Goal: Task Accomplishment & Management: Complete application form

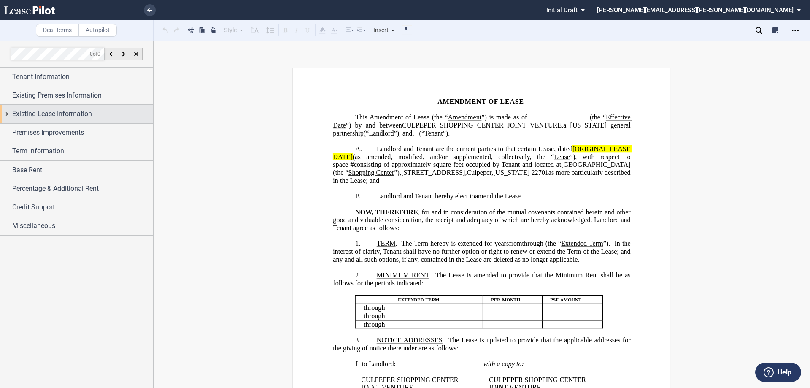
click at [37, 110] on span "Existing Lease Information" at bounding box center [52, 114] width 80 height 10
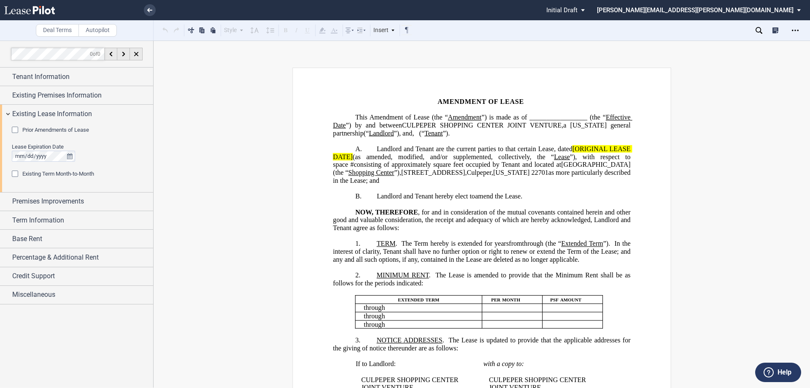
click at [43, 124] on div "Prior Amendments of Lease Number of Prior Amendments 1 2 3 4 5 6 7 8 9 10 11 12…" at bounding box center [76, 157] width 153 height 69
click at [46, 132] on span "Prior Amendments of Lease" at bounding box center [55, 130] width 67 height 6
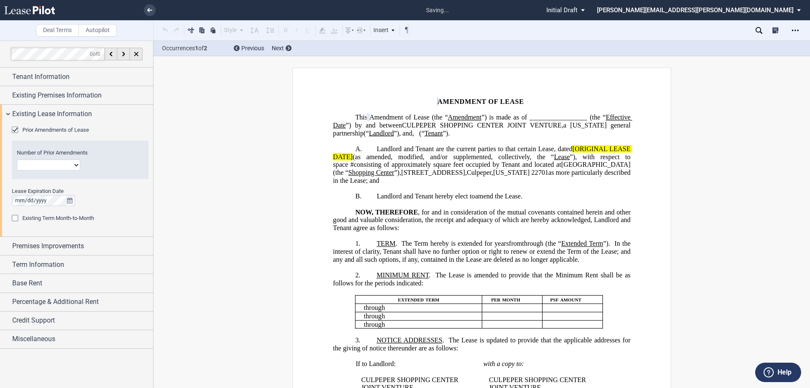
click at [46, 164] on select "1 2 3 4 5 6 7 8 9 10 11 12" at bounding box center [48, 165] width 63 height 11
select select "number:7"
click at [17, 160] on select "1 2 3 4 5 6 7 8 9 10 11 12" at bounding box center [48, 165] width 63 height 11
drag, startPoint x: 370, startPoint y: 195, endPoint x: 401, endPoint y: 203, distance: 31.9
click at [370, 195] on p "B. Landlord and Tenant hereby elect to revive and amend the Lease." at bounding box center [481, 196] width 297 height 8
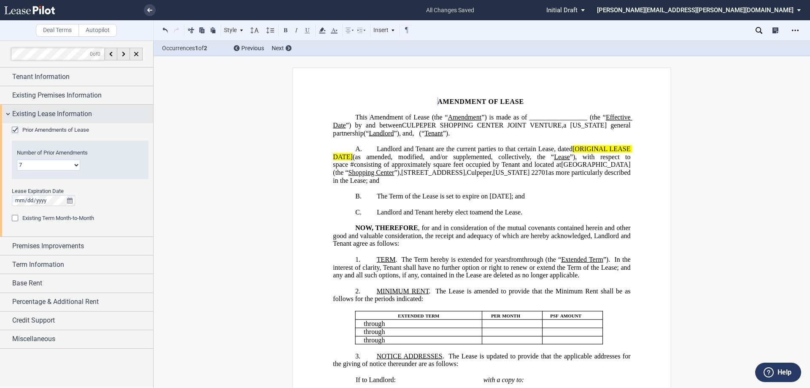
click at [58, 114] on span "Existing Lease Information" at bounding box center [52, 114] width 80 height 10
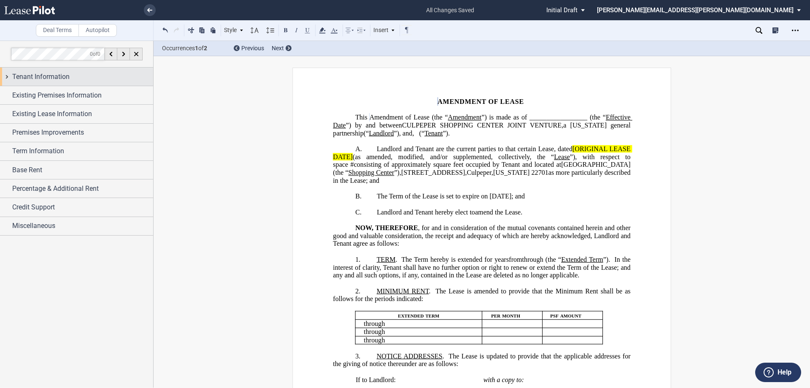
click at [44, 81] on span "Tenant Information" at bounding box center [40, 77] width 57 height 10
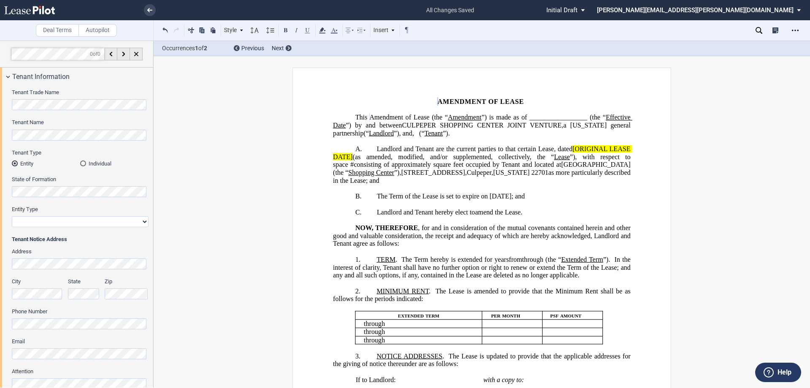
click at [82, 163] on div "Individual" at bounding box center [83, 163] width 6 height 6
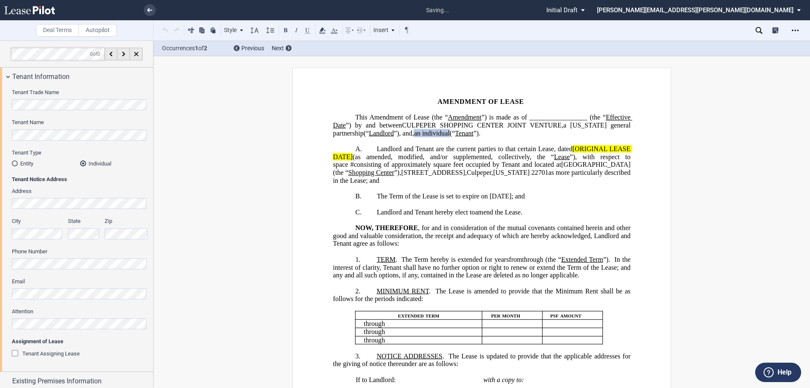
click at [455, 132] on span "(“" at bounding box center [452, 133] width 5 height 8
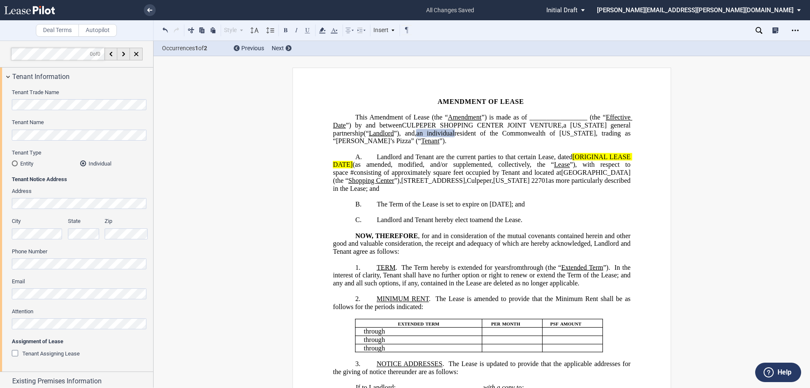
click at [547, 148] on p "﻿" at bounding box center [481, 149] width 297 height 8
click at [568, 117] on span "”) is made as of _________________ (the “" at bounding box center [543, 118] width 124 height 8
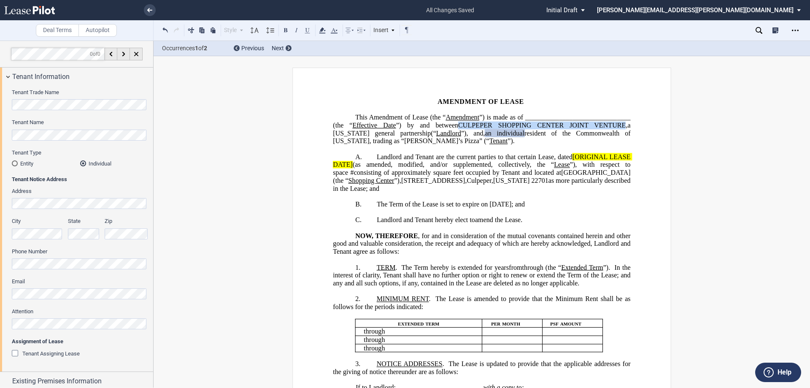
drag, startPoint x: 557, startPoint y: 124, endPoint x: 418, endPoint y: 130, distance: 139.8
click at [458, 129] on span "CULPEPER SHOPPING CENTER JOINT VENTURE" at bounding box center [542, 126] width 168 height 8
click at [287, 28] on button at bounding box center [286, 30] width 10 height 10
click at [613, 129] on span "CULPEPER SHOPPING CENTER JOINT VENTURE" at bounding box center [539, 126] width 173 height 8
click at [286, 30] on button at bounding box center [286, 30] width 10 height 10
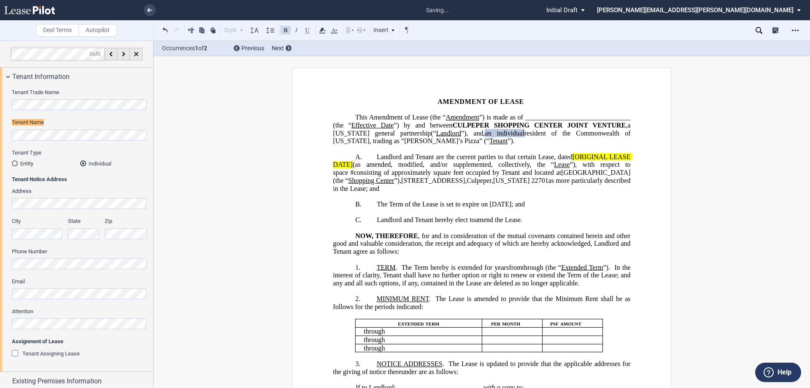
click at [477, 153] on p "﻿" at bounding box center [481, 149] width 297 height 8
click at [436, 133] on span "(“" at bounding box center [433, 133] width 5 height 8
click at [333, 144] on span "resident of the Commonwealth of [US_STATE], trading as “[PERSON_NAME]’s Pizza” …" at bounding box center [482, 136] width 299 height 15
click at [550, 160] on span "Landlord and Tenant are the current parties to that certain Lease, dated" at bounding box center [475, 157] width 196 height 8
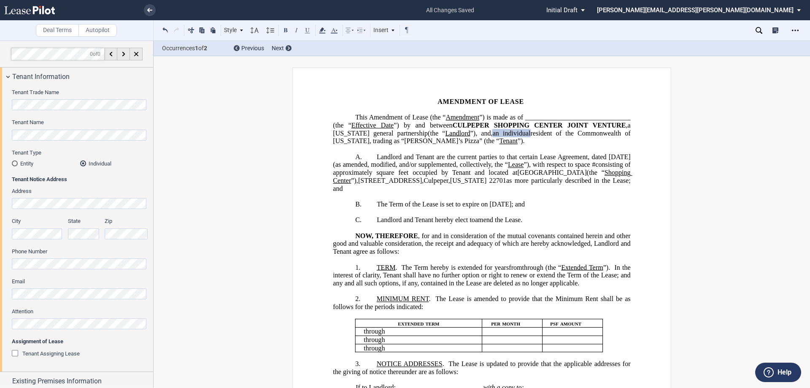
click at [590, 168] on span "”), with respect to space" at bounding box center [557, 165] width 66 height 8
drag, startPoint x: 476, startPoint y: 180, endPoint x: 527, endPoint y: 182, distance: 51.1
click at [527, 182] on span "square feet (the “Demised Premises”) occupied by Tenant and located at" at bounding box center [482, 176] width 299 height 15
click at [309, 31] on button at bounding box center [308, 30] width 10 height 10
click at [574, 160] on span "Landlord and Tenant are the current parties to that certain Lease Agreement, da…" at bounding box center [504, 157] width 254 height 8
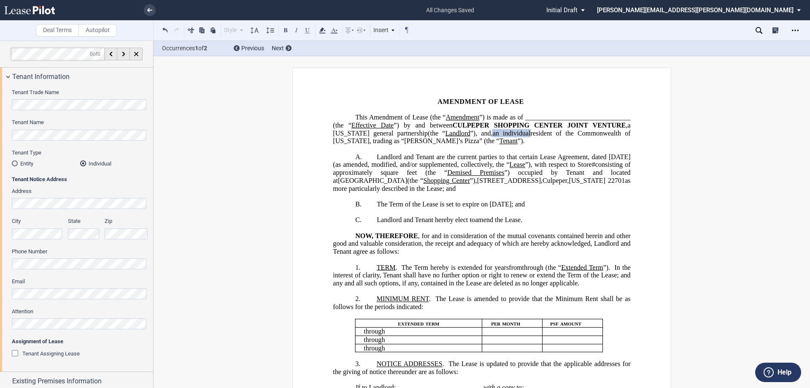
click at [592, 192] on p "A. Landlord and Tenant are the current parties to that certain Lease Agreement,…" at bounding box center [481, 172] width 297 height 39
click at [409, 303] on span "MINIMUM RENT" at bounding box center [403, 299] width 52 height 8
click at [617, 310] on span "The Lease is amended to provide that the Minimum Rent shall be as follows for t…" at bounding box center [482, 302] width 299 height 15
click at [451, 271] on span "The Term hereby is extended for" at bounding box center [446, 267] width 91 height 8
click at [561, 271] on span "Extended Term" at bounding box center [582, 267] width 42 height 8
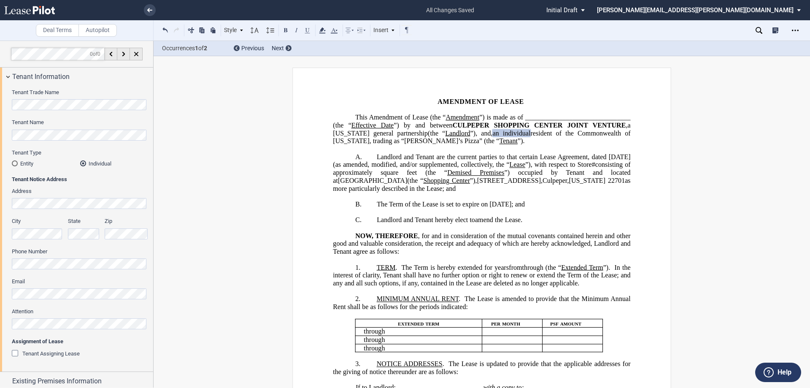
click at [454, 283] on span "In the interest of clarity, Tenant shall have no further option or right to ren…" at bounding box center [482, 274] width 299 height 23
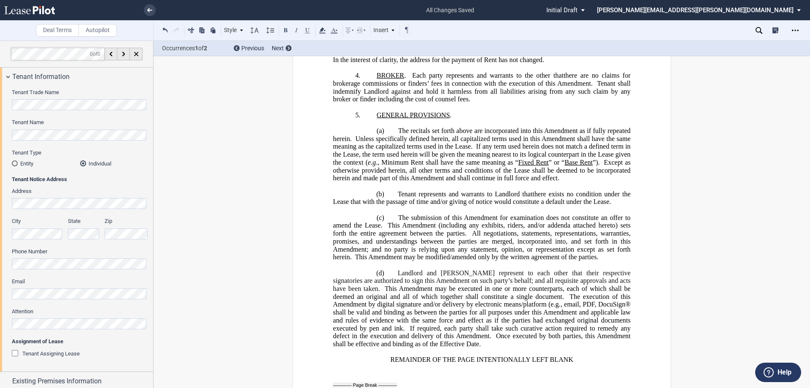
scroll to position [506, 0]
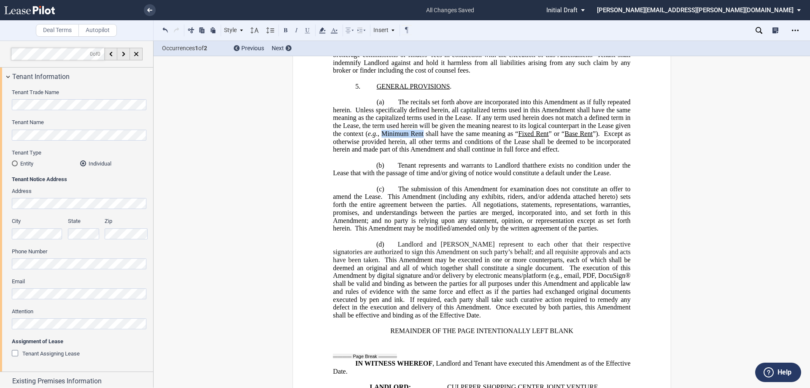
drag, startPoint x: 380, startPoint y: 163, endPoint x: 422, endPoint y: 168, distance: 42.0
click at [422, 138] on span "., Minimum Rent shall have the same meaning as “" at bounding box center [447, 134] width 142 height 8
click at [408, 138] on span "., Minimum Rent shall have the same meaning as “" at bounding box center [446, 134] width 140 height 8
click at [541, 138] on span "., Minimum Annual Rent shall have the same meaning as “" at bounding box center [462, 134] width 168 height 8
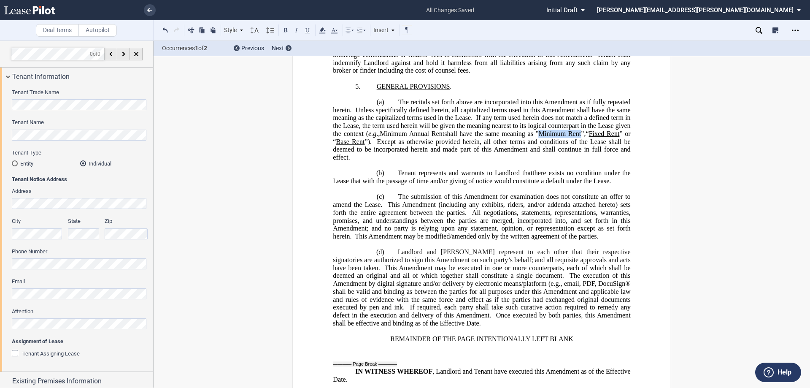
drag, startPoint x: 537, startPoint y: 164, endPoint x: 578, endPoint y: 165, distance: 40.5
click at [578, 138] on span "Minimum Rent”," at bounding box center [562, 134] width 47 height 8
click at [305, 28] on button at bounding box center [308, 30] width 10 height 10
click at [621, 145] on span "” or “" at bounding box center [482, 137] width 299 height 15
click at [372, 146] on span at bounding box center [374, 142] width 5 height 8
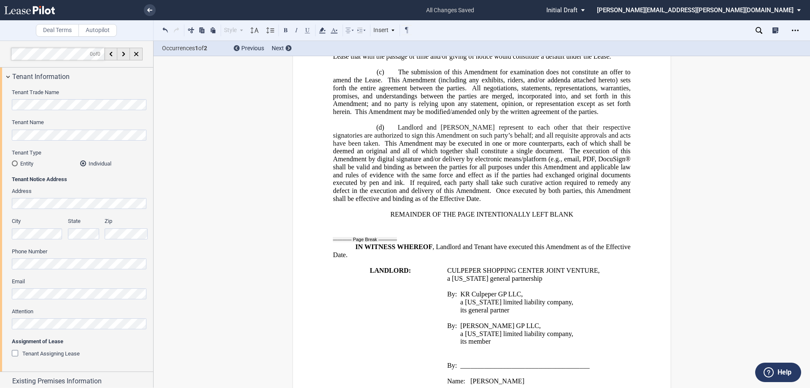
scroll to position [633, 0]
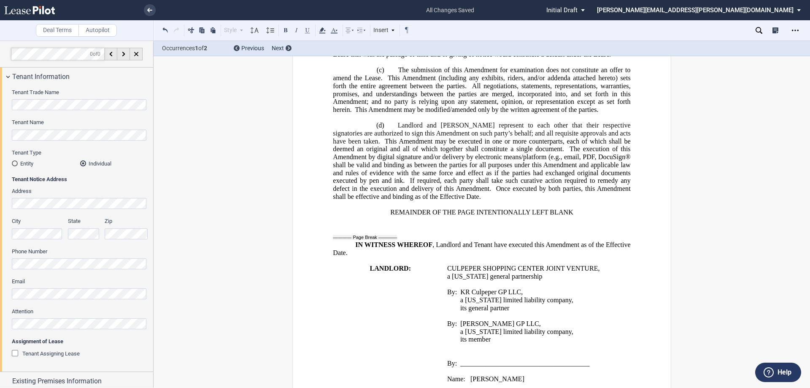
click at [386, 216] on p "REMAINDER OF THE PAGE INTENTIONALLY LEFT BLANK" at bounding box center [481, 212] width 297 height 8
click at [579, 216] on p "[REMAINDER OF THE PAGE INTENTIONALLY LEFT BLANK" at bounding box center [481, 212] width 297 height 8
drag, startPoint x: 577, startPoint y: 243, endPoint x: 351, endPoint y: 241, distance: 226.2
click at [351, 216] on p "[REMAINDER OF THE PAGE INTENTIONALLY LEFT BLANK]" at bounding box center [481, 212] width 297 height 8
click at [282, 30] on button at bounding box center [286, 30] width 10 height 10
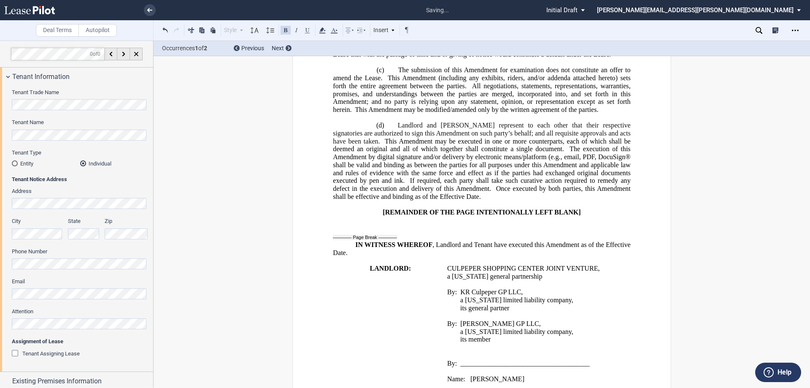
click at [491, 192] on span at bounding box center [493, 189] width 5 height 8
click at [405, 184] on span at bounding box center [407, 181] width 5 height 8
click at [564, 153] on span at bounding box center [566, 150] width 5 height 8
click at [352, 153] on span "This Amendment may be executed in one or more counterparts, each of which shall…" at bounding box center [482, 145] width 299 height 15
click at [355, 114] on span "This Amendment may be modified/amended only by the written agreement of the par…" at bounding box center [476, 110] width 243 height 8
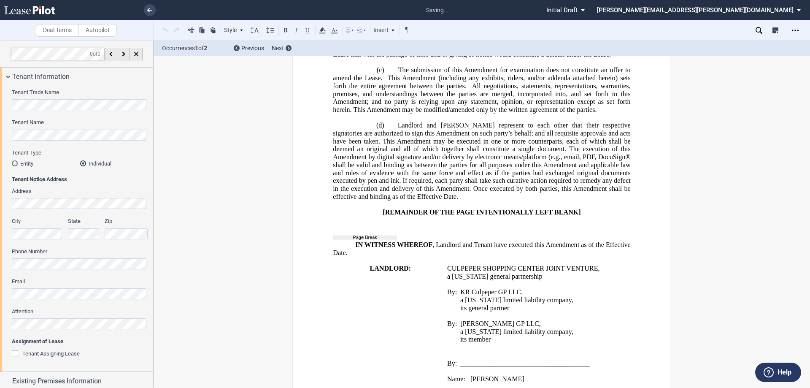
click at [470, 114] on span "All negotiations, statements, representations, warranties, promises, and unders…" at bounding box center [482, 97] width 299 height 31
click at [385, 89] on span "This Amendment (including any exhibits, riders, and/or addenda attached hereto)…" at bounding box center [482, 81] width 299 height 15
click at [168, 30] on button at bounding box center [165, 30] width 10 height 10
drag, startPoint x: 450, startPoint y: 132, endPoint x: 390, endPoint y: 98, distance: 68.8
click at [449, 114] on span "All negotiations, statements, representations, warranties, promises, and unders…" at bounding box center [482, 97] width 299 height 31
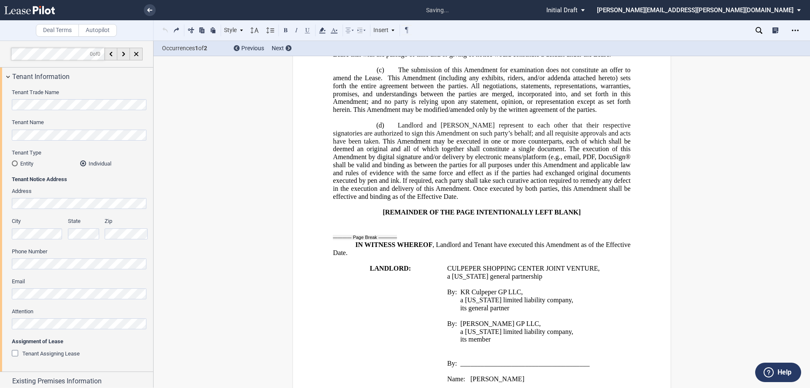
click at [385, 82] on span at bounding box center [384, 78] width 5 height 8
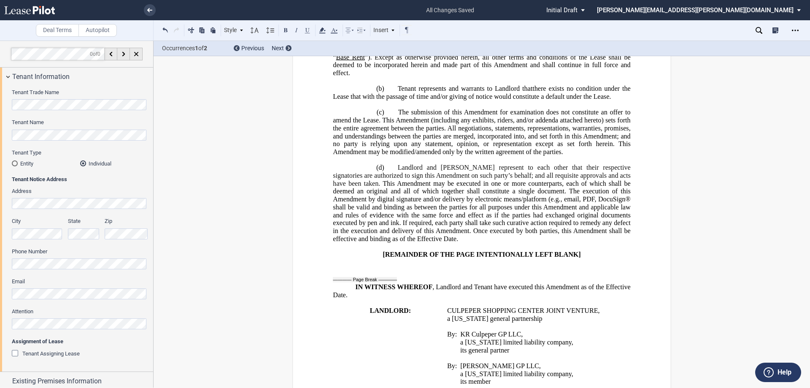
scroll to position [549, 0]
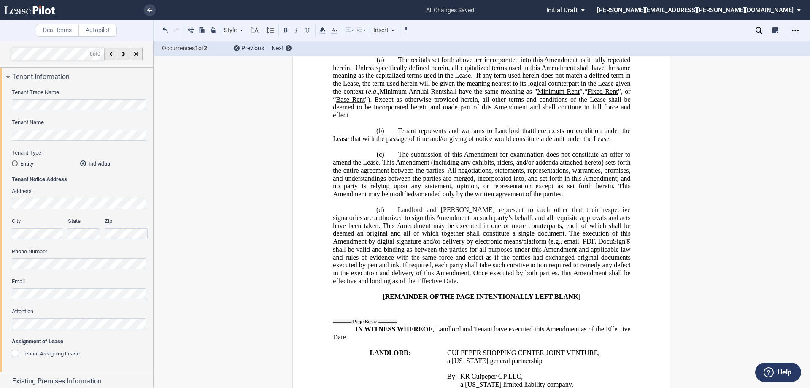
click at [352, 72] on span at bounding box center [354, 68] width 4 height 8
click at [473, 80] on span at bounding box center [474, 76] width 3 height 8
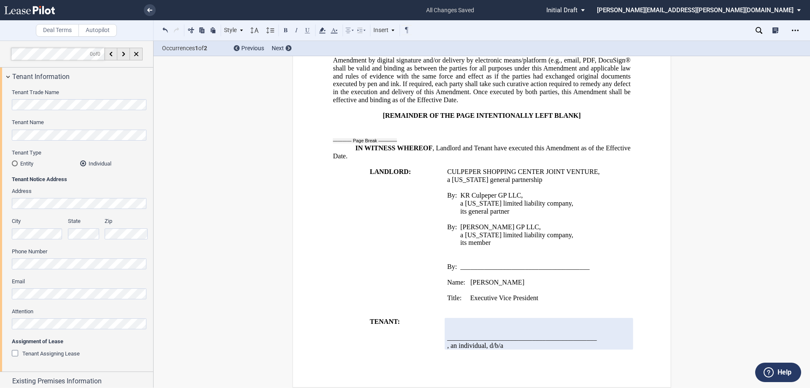
scroll to position [761, 0]
click at [464, 352] on p "﻿" at bounding box center [539, 353] width 184 height 8
click at [503, 345] on span ", an individual, d/b/a" at bounding box center [475, 346] width 56 height 8
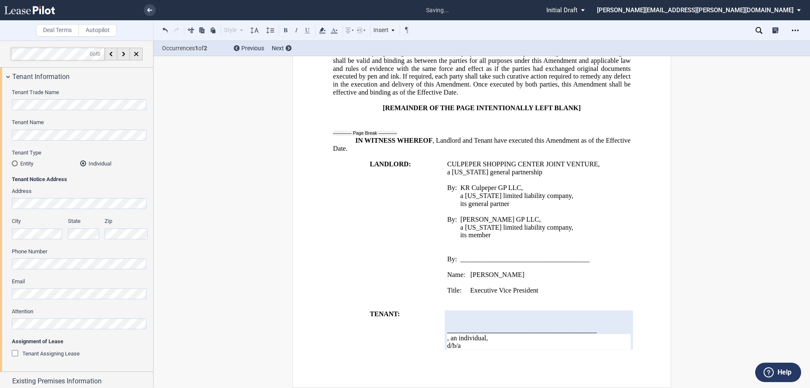
click at [488, 342] on span ", an individual," at bounding box center [467, 338] width 41 height 8
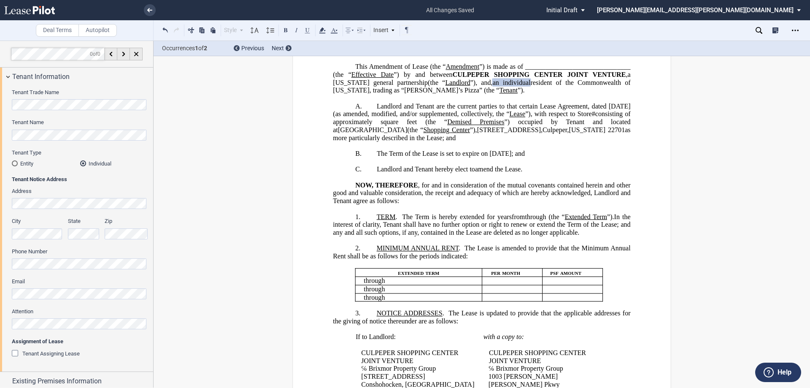
scroll to position [0, 0]
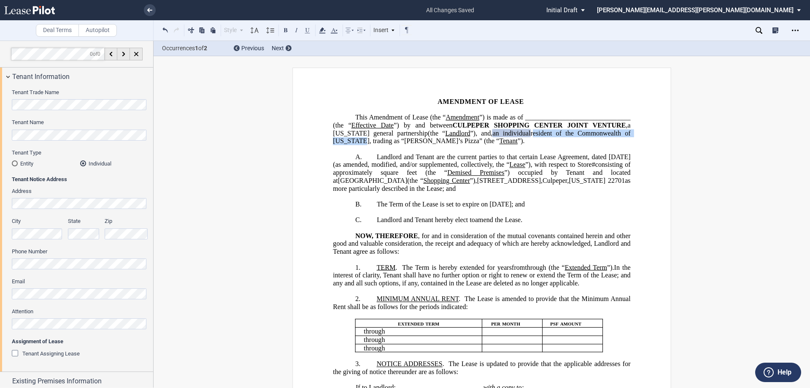
drag, startPoint x: 419, startPoint y: 139, endPoint x: 539, endPoint y: 141, distance: 119.8
click at [539, 141] on span "resident of the Commonwealth of [US_STATE], trading as “[PERSON_NAME]’s Pizza” …" at bounding box center [482, 136] width 299 height 15
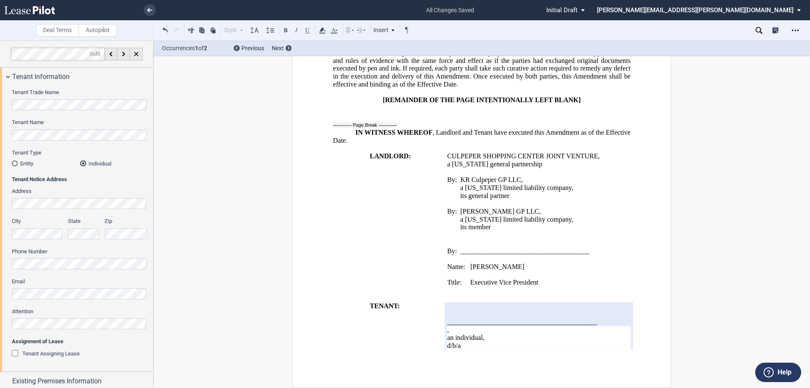
scroll to position [776, 0]
click at [480, 336] on span "an individual," at bounding box center [466, 338] width 38 height 8
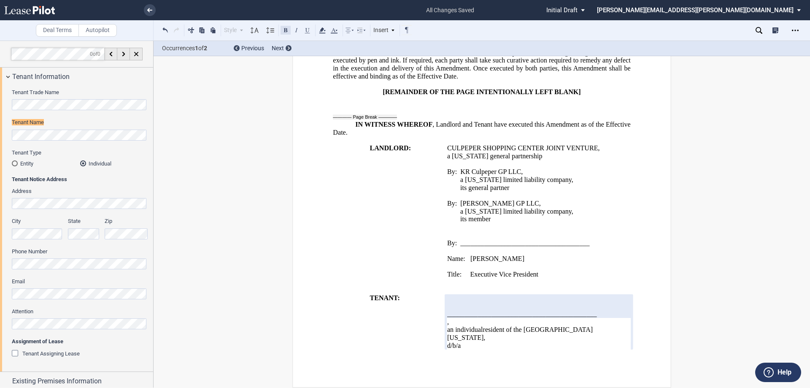
click at [286, 30] on button at bounding box center [286, 30] width 10 height 10
drag, startPoint x: 445, startPoint y: 155, endPoint x: 596, endPoint y: 155, distance: 150.6
click at [596, 152] on span "CULPEPER SHOPPING CENTER JOINT VENTURE ," at bounding box center [523, 148] width 153 height 8
click at [283, 27] on button at bounding box center [286, 30] width 10 height 10
click at [512, 278] on span "Executive Vice President" at bounding box center [504, 274] width 68 height 8
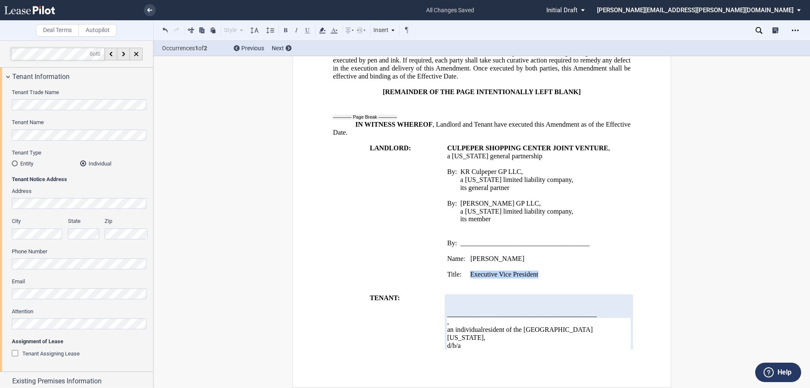
drag, startPoint x: 470, startPoint y: 283, endPoint x: 536, endPoint y: 282, distance: 66.7
click at [536, 278] on span "Executive Vice President" at bounding box center [504, 274] width 68 height 8
click at [462, 271] on p "﻿" at bounding box center [539, 267] width 184 height 8
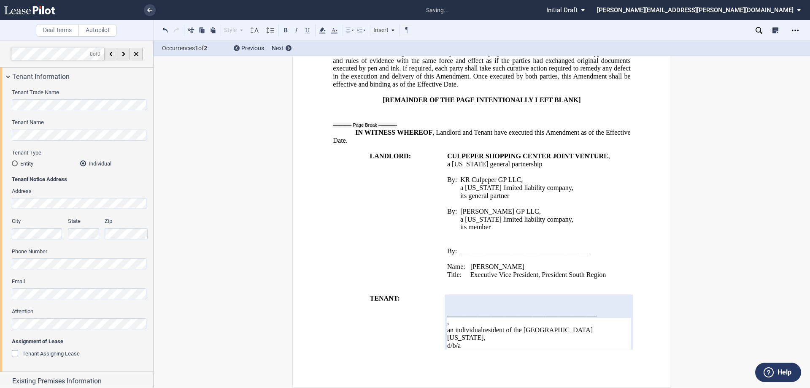
scroll to position [769, 0]
click at [459, 247] on p at bounding box center [539, 243] width 184 height 8
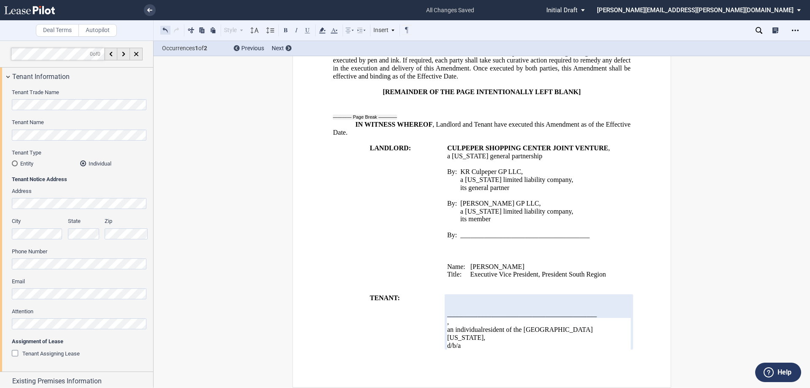
click at [165, 30] on button at bounding box center [165, 30] width 10 height 10
click at [165, 30] on div "Style Normal 8pt 9pt 10pt 10.5pt 11pt 12pt 14pt 16pt Normal 1 1.15 1.5 2 3 No C…" at bounding box center [286, 30] width 252 height 11
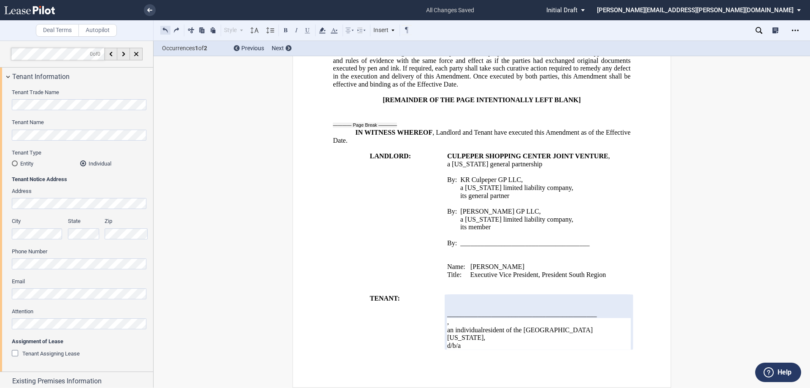
click at [168, 27] on button at bounding box center [165, 30] width 10 height 10
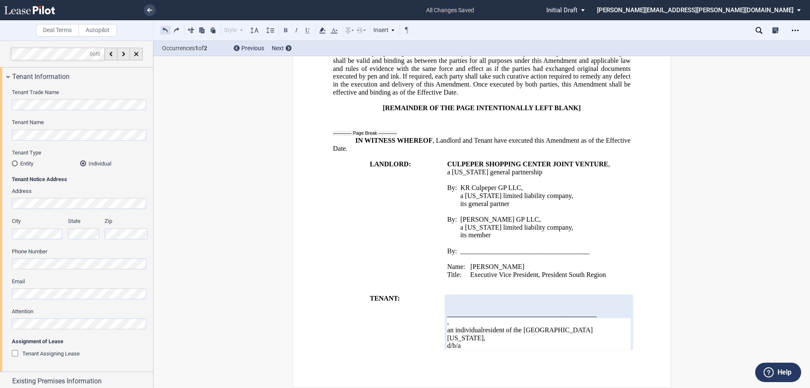
click at [168, 27] on button at bounding box center [165, 30] width 10 height 10
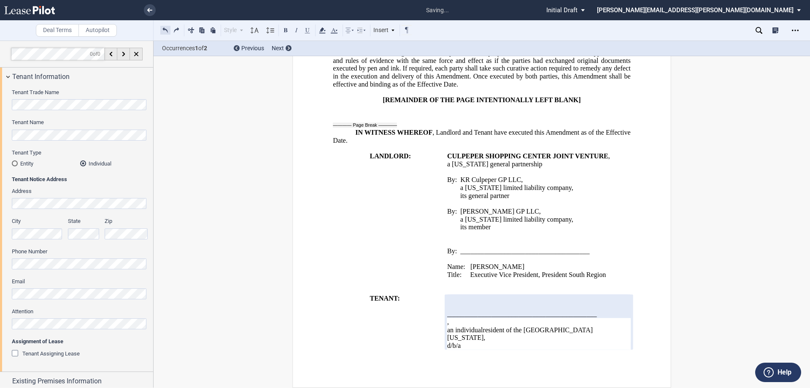
click at [168, 27] on button at bounding box center [165, 30] width 10 height 10
click at [174, 29] on button at bounding box center [176, 30] width 10 height 10
click at [448, 247] on p at bounding box center [539, 243] width 184 height 8
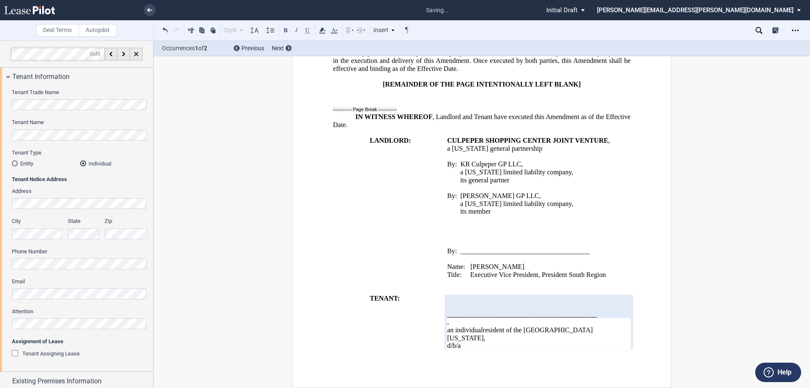
scroll to position [784, 0]
click at [457, 310] on p at bounding box center [539, 307] width 184 height 8
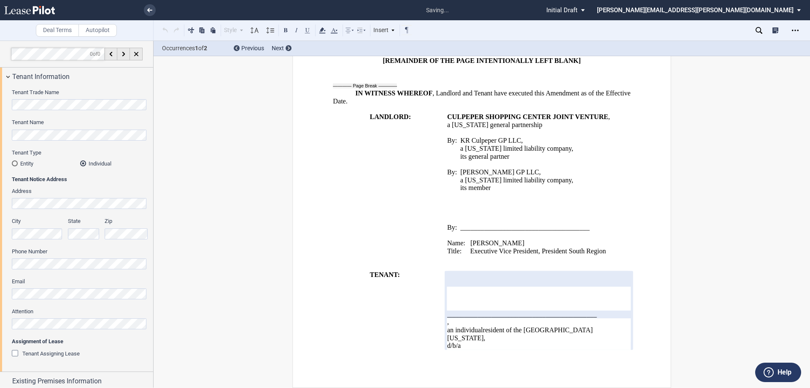
click at [452, 224] on p "﻿" at bounding box center [539, 220] width 184 height 8
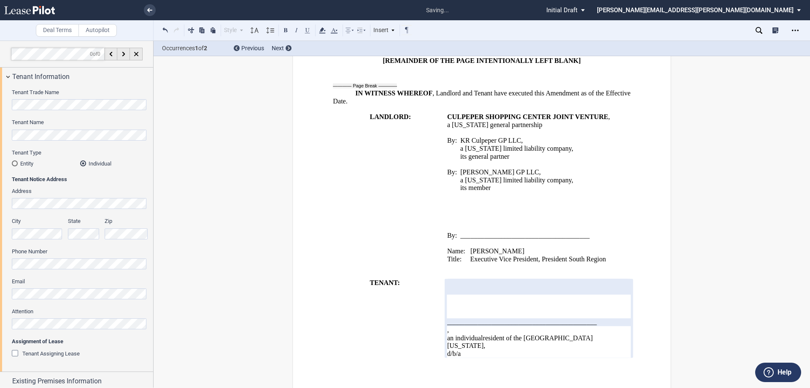
scroll to position [816, 0]
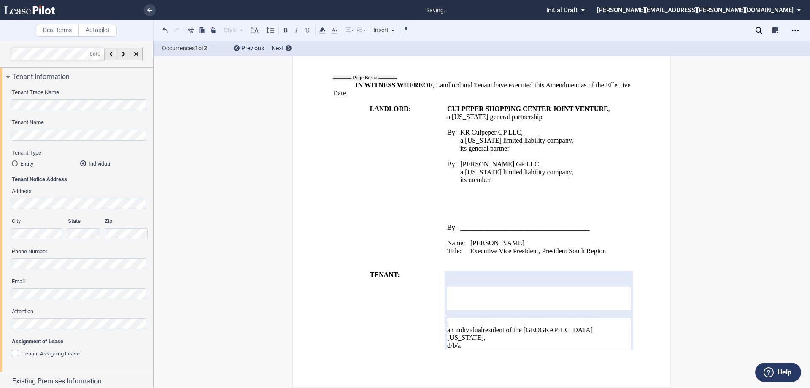
click at [444, 343] on td "﻿ ﻿ , ﻿ ﻿ ﻿ ﻿ ﻿ ﻿ ﻿ ﻿ ﻿ By: _______________________________________ ﻿ Name: ___…" at bounding box center [539, 314] width 190 height 87
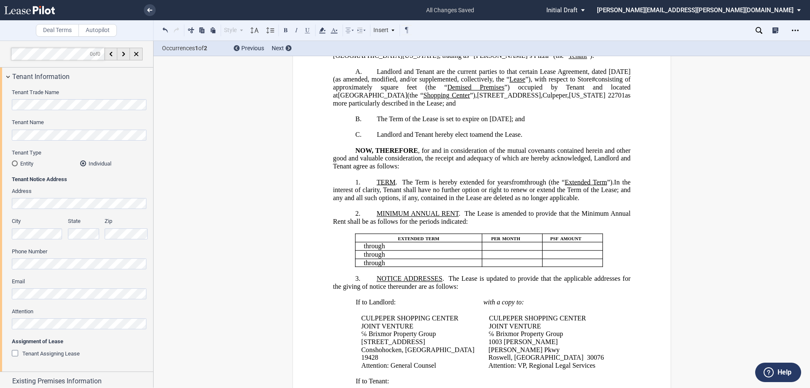
scroll to position [0, 0]
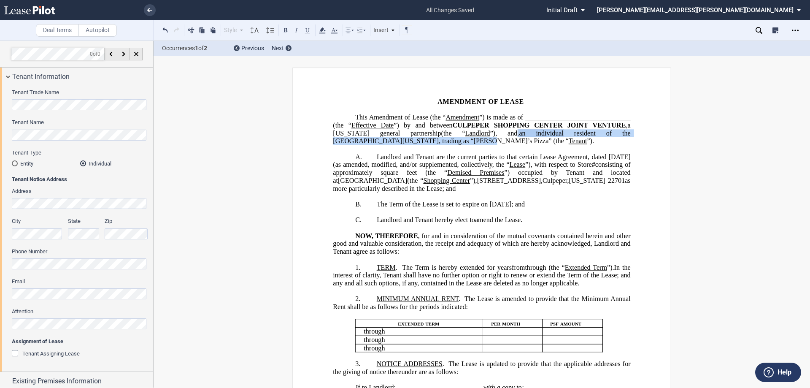
drag, startPoint x: 615, startPoint y: 137, endPoint x: 596, endPoint y: 138, distance: 19.0
click at [596, 138] on p "This ﻿ ﻿ ﻿ ﻿ Amendment of Lease (the “ Amendment ”) is made as of _____________…" at bounding box center [481, 130] width 297 height 32
click at [603, 153] on p "﻿" at bounding box center [481, 149] width 297 height 8
drag, startPoint x: 615, startPoint y: 139, endPoint x: 574, endPoint y: 140, distance: 40.5
click at [574, 140] on span "resident of the Commonwealth of [US_STATE] , trading as “[PERSON_NAME]’s Pizza”…" at bounding box center [482, 136] width 299 height 15
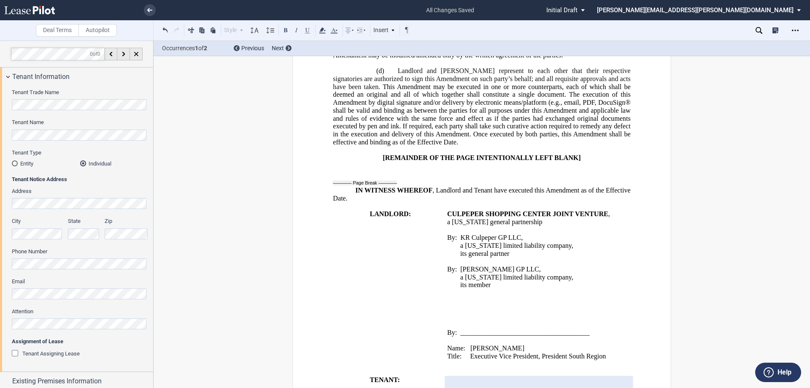
scroll to position [816, 0]
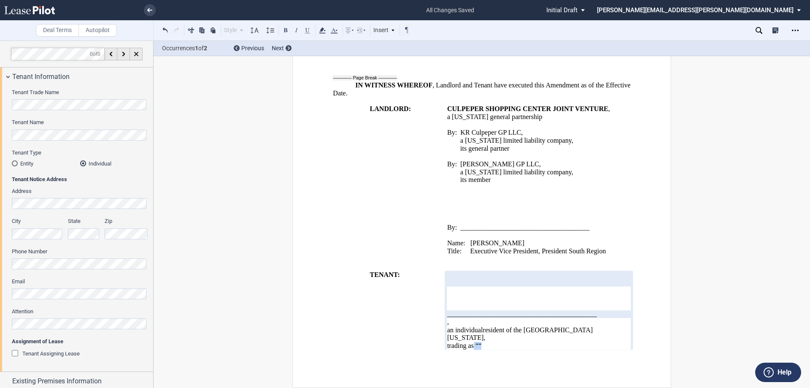
drag, startPoint x: 512, startPoint y: 344, endPoint x: 473, endPoint y: 344, distance: 39.2
click at [473, 344] on span "trading as “ ﻿ “﻿" at bounding box center [464, 346] width 34 height 8
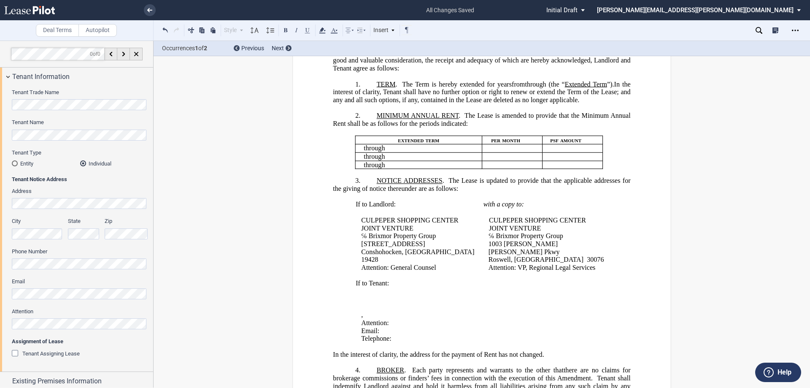
scroll to position [0, 0]
